Goal: Complete application form: Complete application form

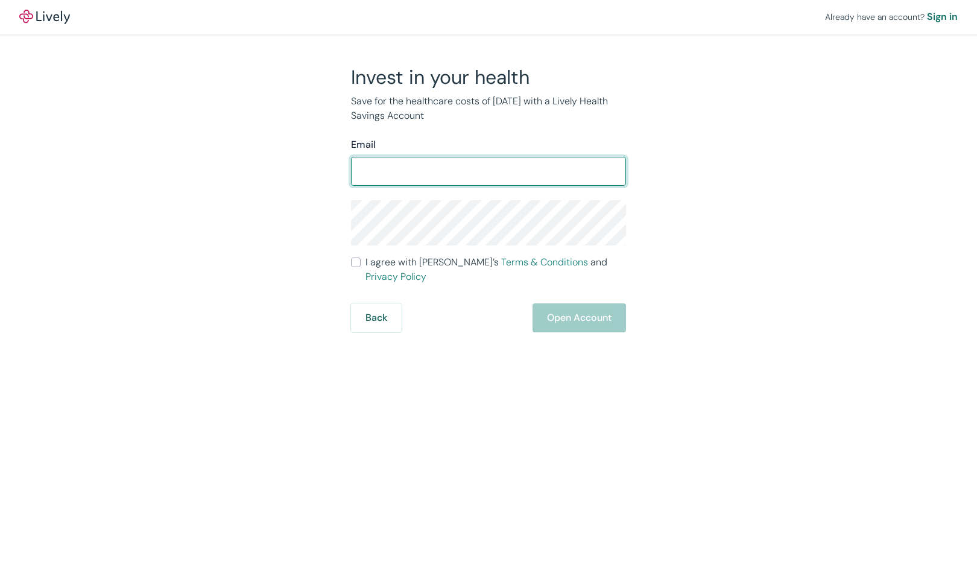
click at [417, 169] on input "Email" at bounding box center [488, 171] width 275 height 24
type input "s.ross529611@gmail.com"
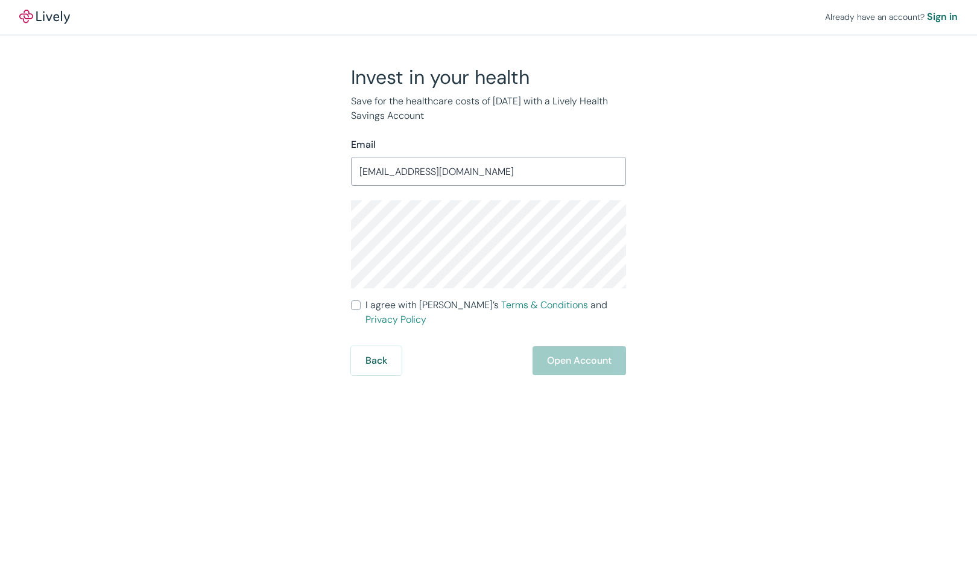
click at [355, 306] on input "I agree with Lively’s Terms & Conditions and Privacy Policy" at bounding box center [356, 305] width 10 height 10
checkbox input "true"
click at [556, 346] on button "Open Account" at bounding box center [579, 360] width 93 height 29
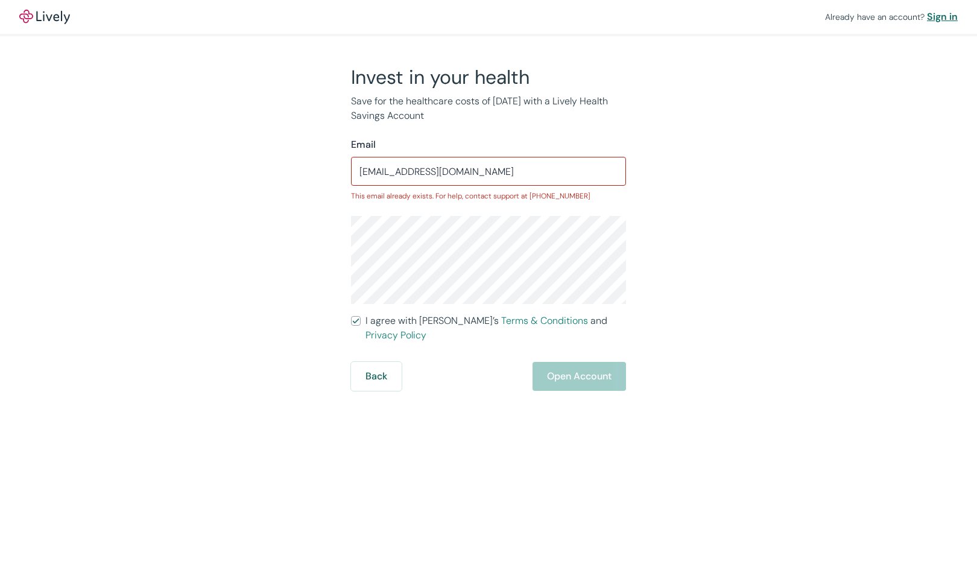
click at [941, 22] on div "Sign in" at bounding box center [942, 17] width 31 height 14
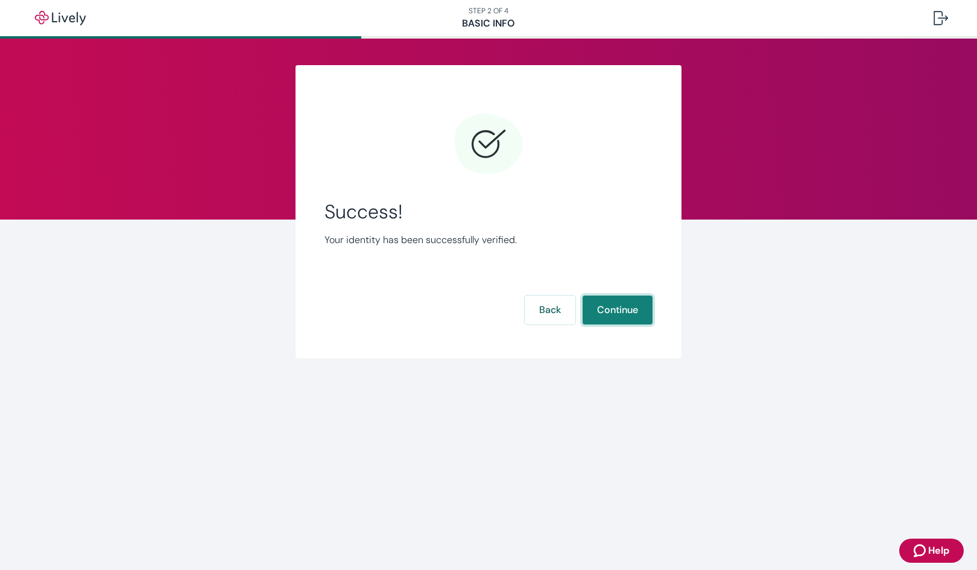
click at [639, 310] on button "Continue" at bounding box center [618, 310] width 70 height 29
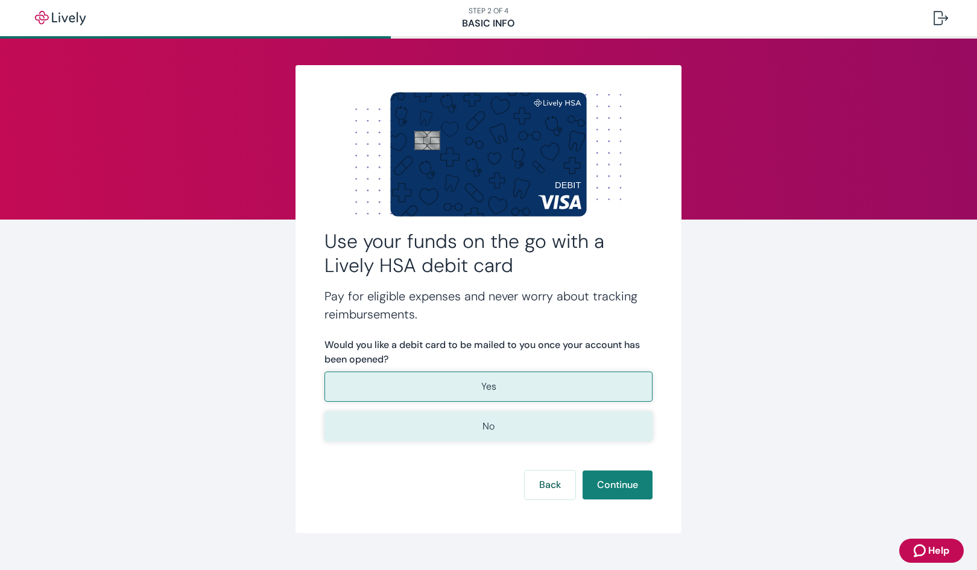
click at [487, 425] on p "No" at bounding box center [488, 426] width 12 height 14
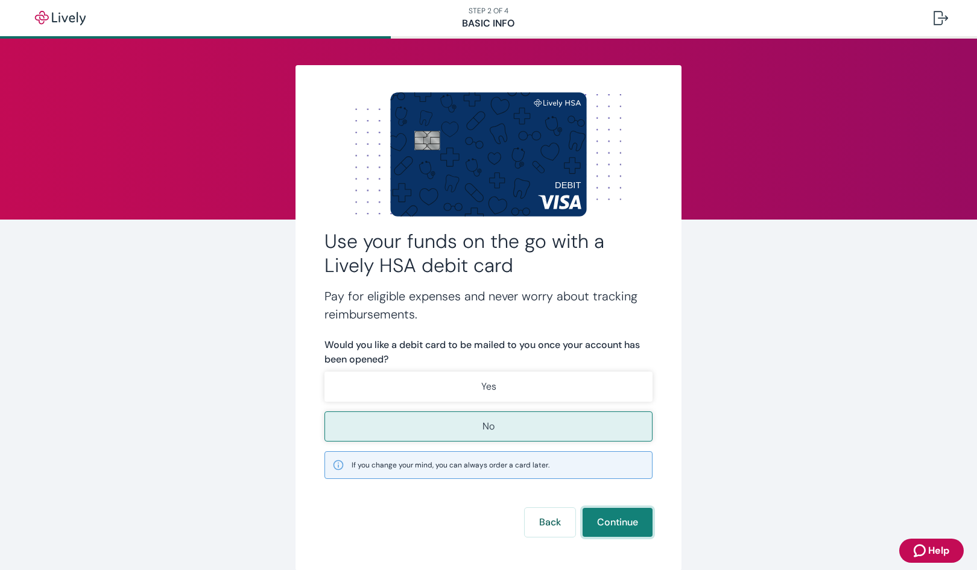
click at [621, 522] on button "Continue" at bounding box center [618, 522] width 70 height 29
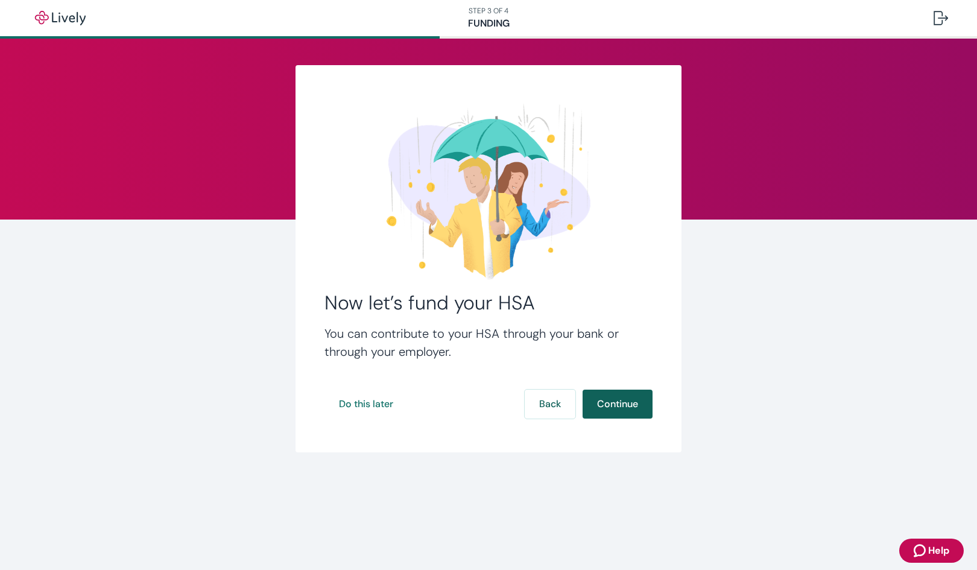
click at [616, 403] on button "Continue" at bounding box center [618, 404] width 70 height 29
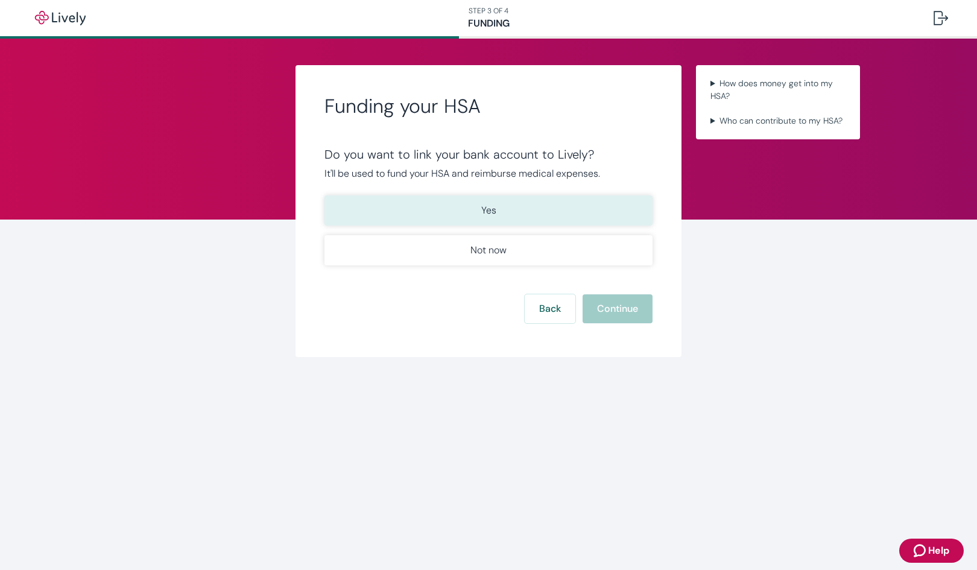
click at [501, 210] on button "Yes" at bounding box center [488, 210] width 328 height 30
click at [611, 312] on button "Continue" at bounding box center [618, 308] width 70 height 29
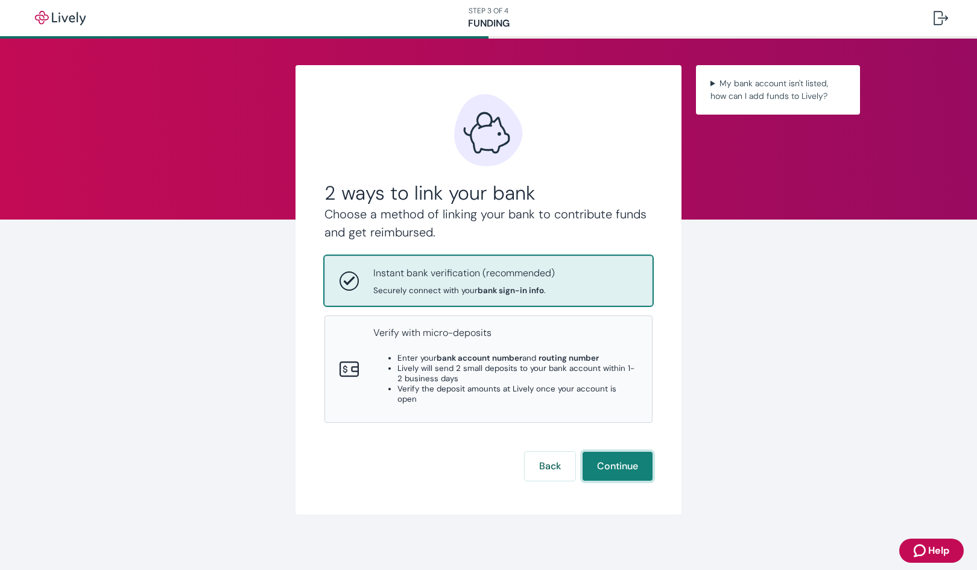
click at [628, 460] on button "Continue" at bounding box center [618, 466] width 70 height 29
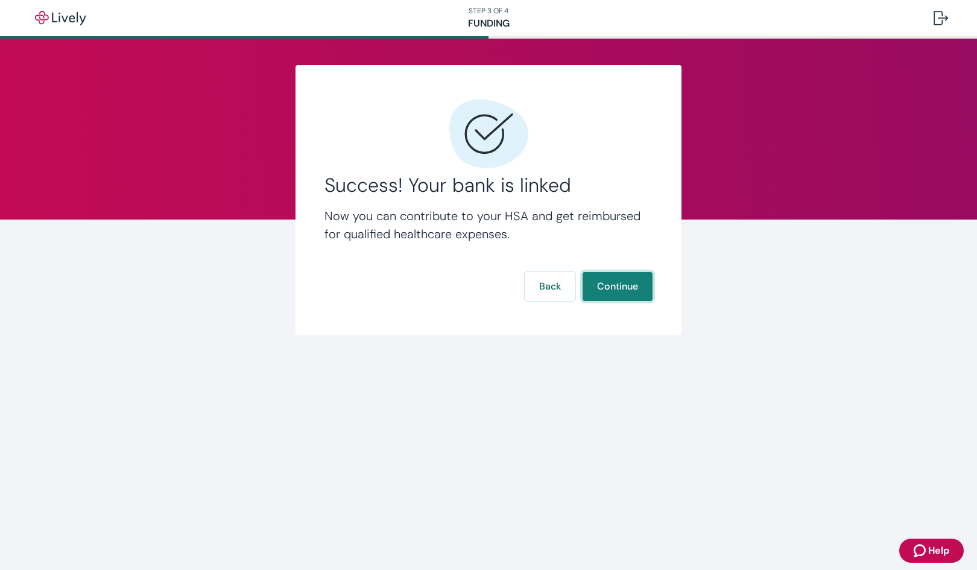
click at [613, 287] on button "Continue" at bounding box center [618, 286] width 70 height 29
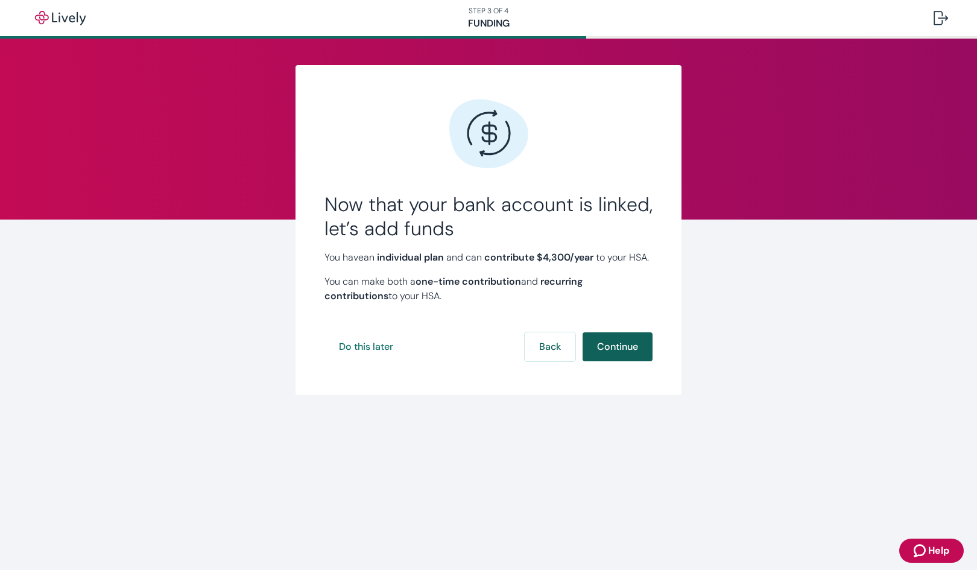
click at [628, 361] on button "Continue" at bounding box center [618, 346] width 70 height 29
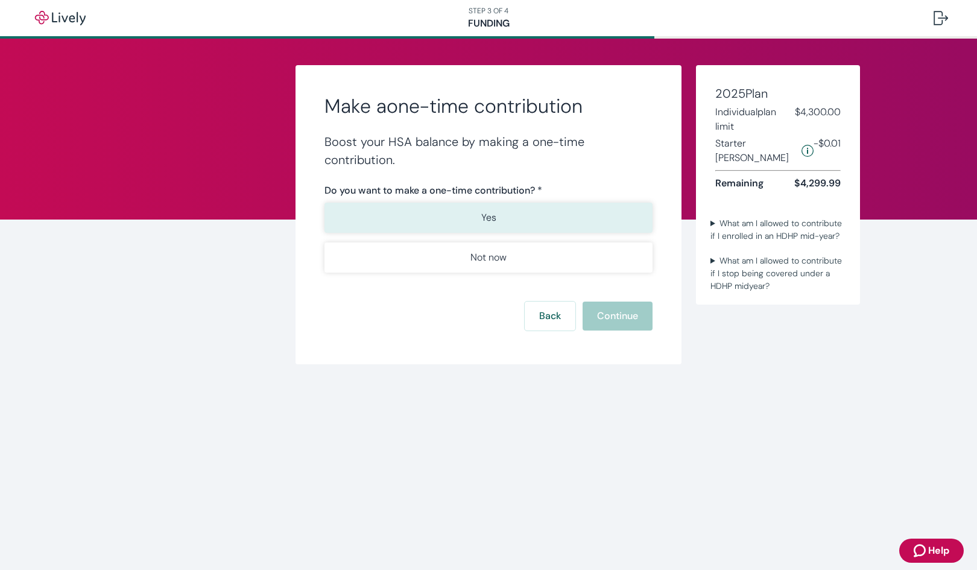
click at [487, 222] on p "Yes" at bounding box center [488, 217] width 15 height 14
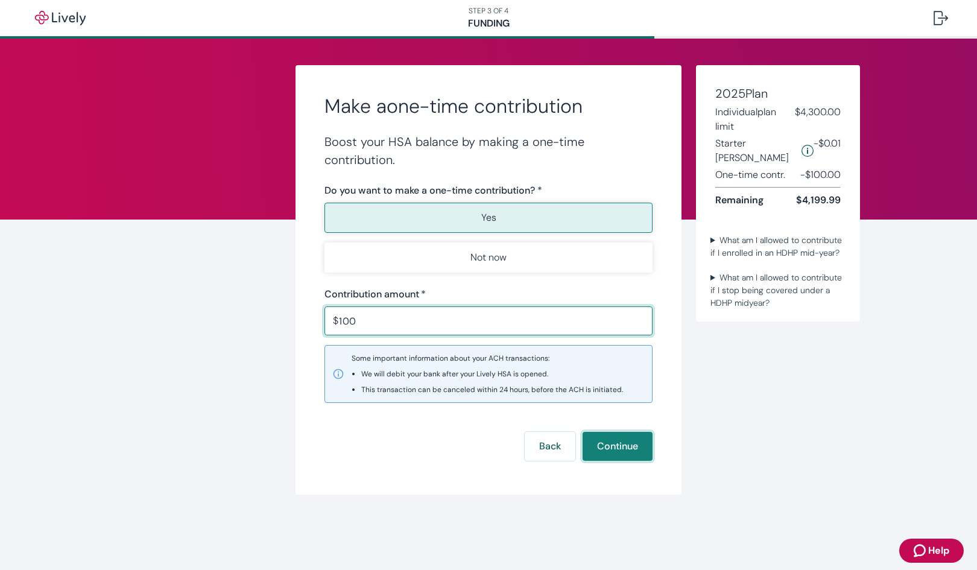
type input "100.00"
click at [615, 449] on button "Continue" at bounding box center [618, 446] width 70 height 29
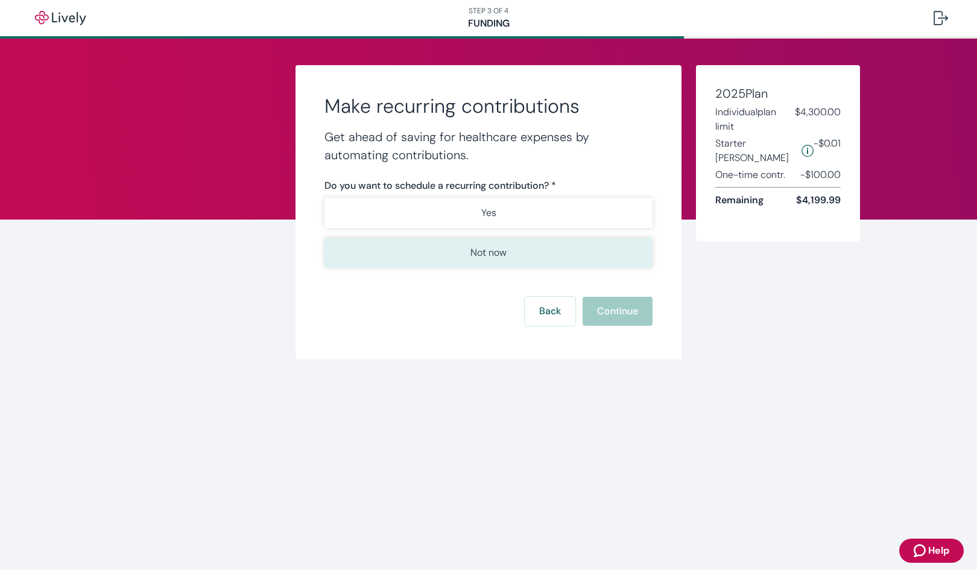
click at [438, 256] on button "Not now" at bounding box center [488, 253] width 328 height 30
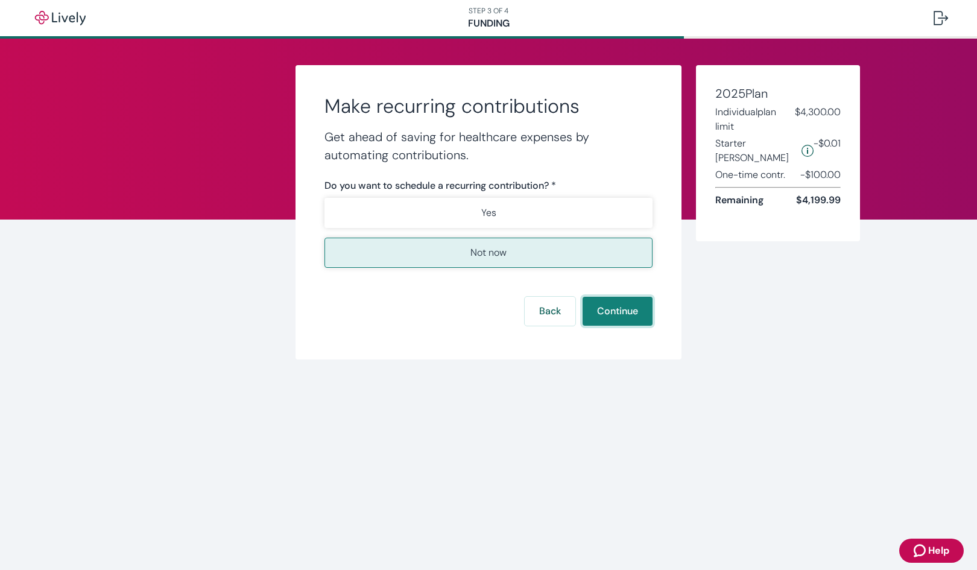
click at [623, 315] on button "Continue" at bounding box center [618, 311] width 70 height 29
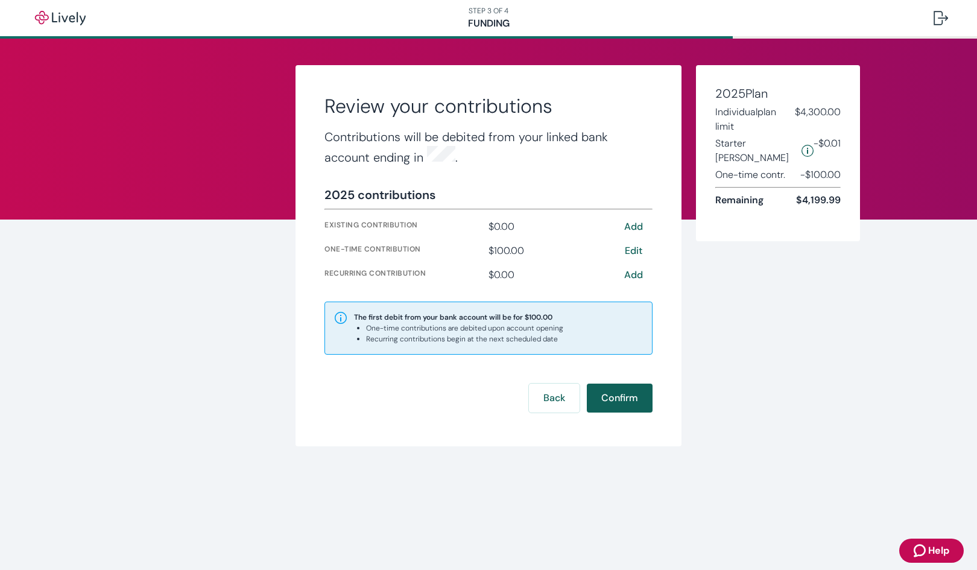
click at [629, 399] on button "Confirm" at bounding box center [620, 398] width 66 height 29
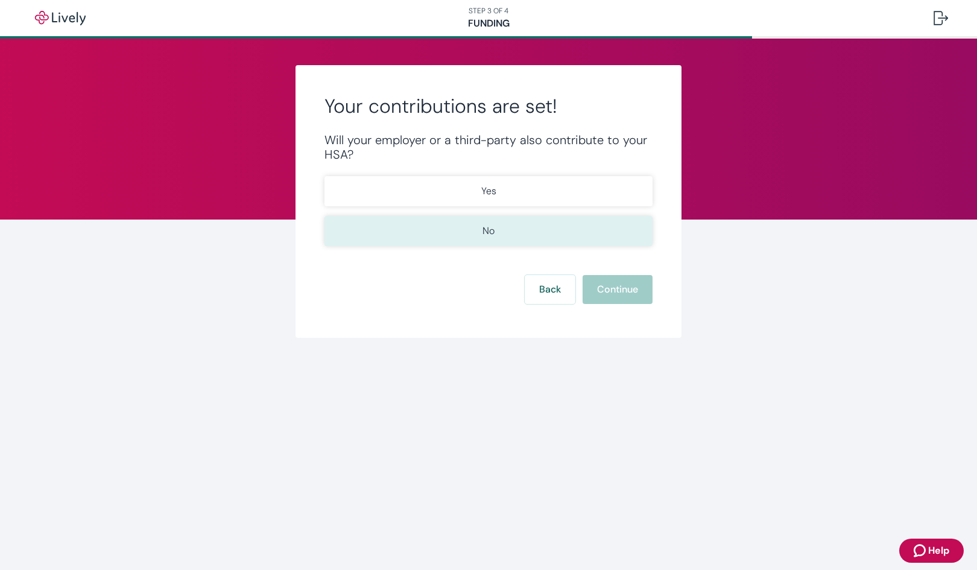
click at [479, 233] on button "No" at bounding box center [488, 231] width 328 height 30
click at [607, 289] on button "Continue" at bounding box center [618, 289] width 70 height 29
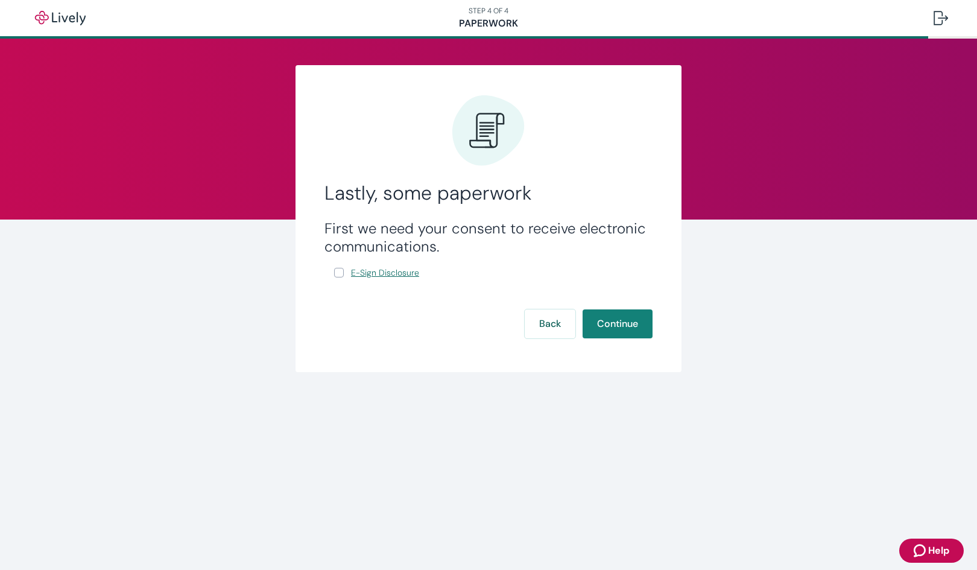
click at [405, 273] on span "E-Sign Disclosure" at bounding box center [385, 273] width 68 height 13
click at [333, 270] on div "First we need your consent to receive electronic communications. E-Sign Disclos…" at bounding box center [488, 250] width 328 height 61
click at [340, 274] on input "E-Sign Disclosure" at bounding box center [339, 273] width 10 height 10
checkbox input "true"
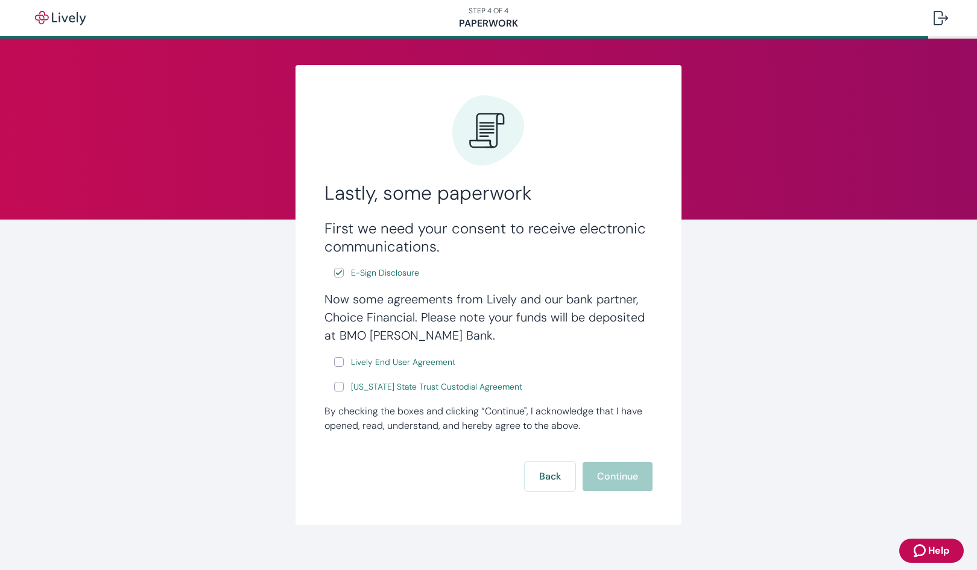
click at [334, 363] on input "Lively End User Agreement" at bounding box center [339, 362] width 10 height 10
checkbox input "true"
click at [334, 389] on input "[US_STATE] State Trust Custodial Agreement" at bounding box center [339, 387] width 10 height 10
checkbox input "true"
click at [624, 479] on button "Continue" at bounding box center [618, 476] width 70 height 29
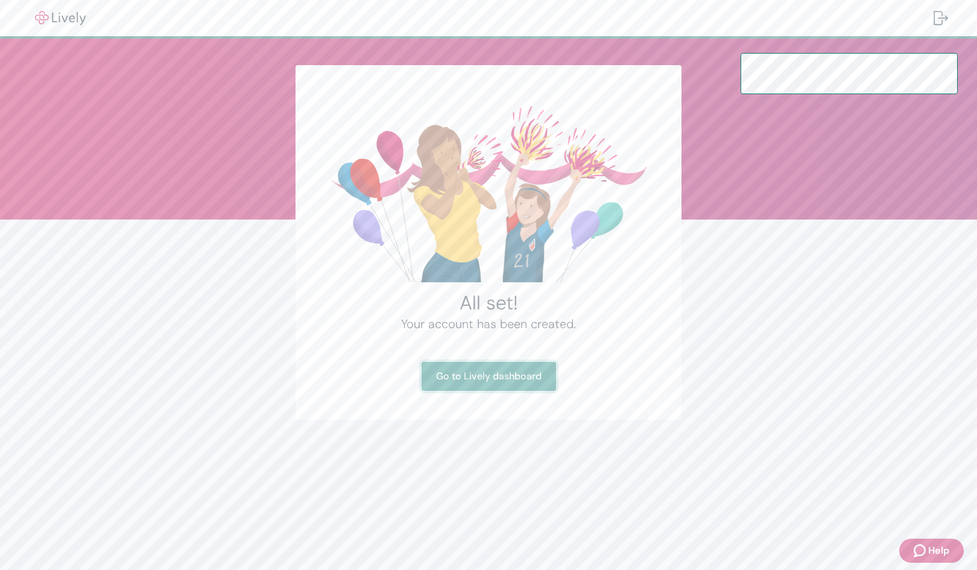
click at [505, 380] on link "Go to Lively dashboard" at bounding box center [489, 376] width 134 height 29
